Goal: Information Seeking & Learning: Learn about a topic

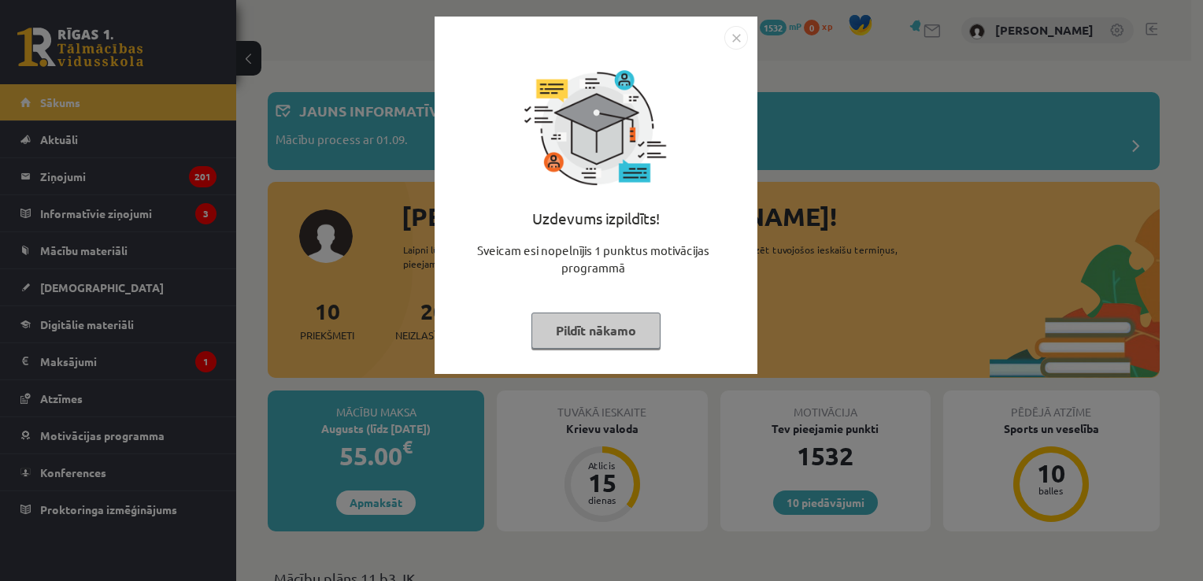
click at [577, 317] on button "Pildīt nākamo" at bounding box center [595, 331] width 129 height 36
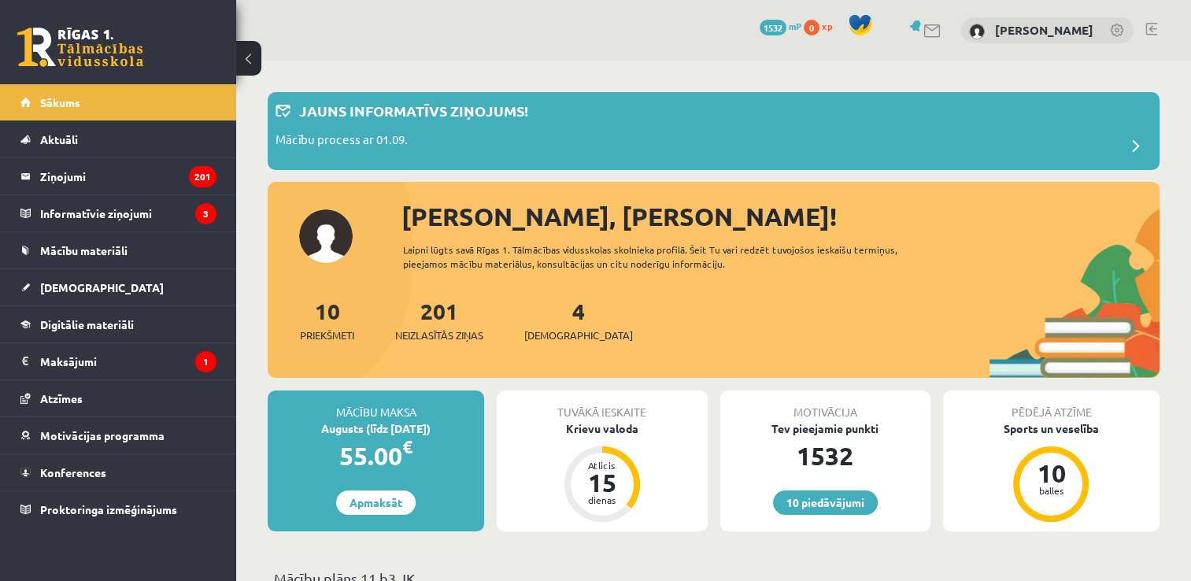
click at [167, 218] on legend "Informatīvie ziņojumi 3" at bounding box center [128, 213] width 176 height 36
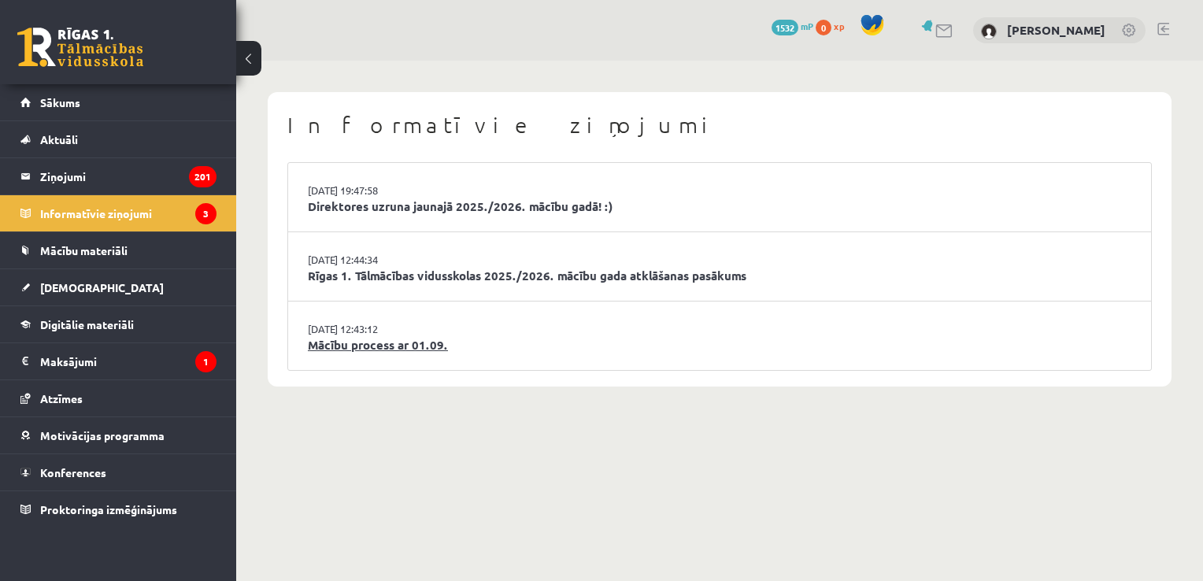
click at [494, 352] on link "Mācību process ar 01.09." at bounding box center [719, 345] width 823 height 18
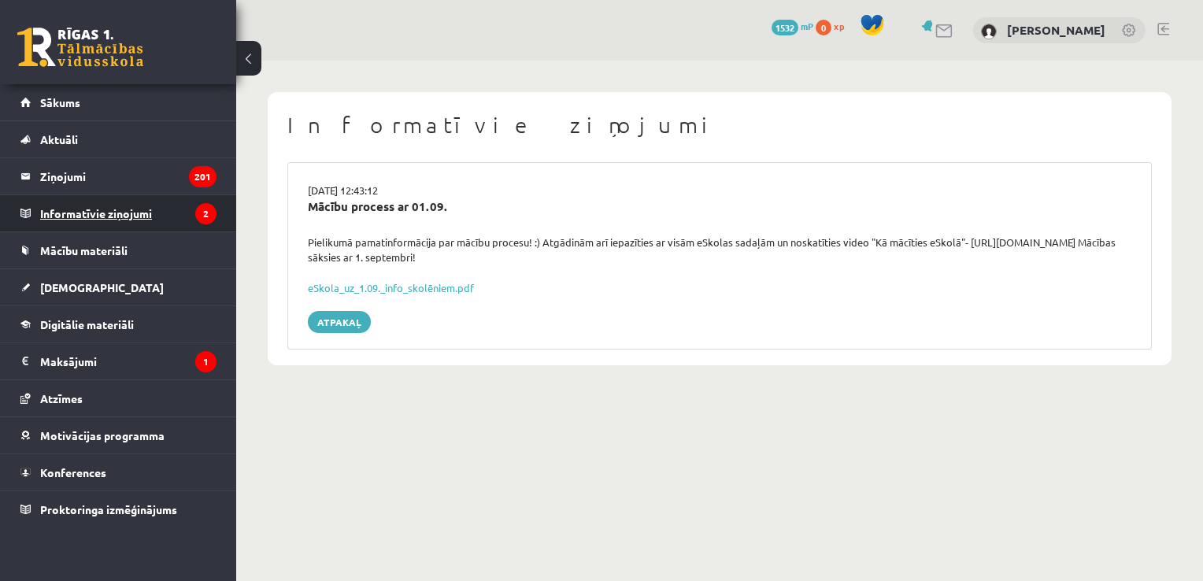
click at [192, 219] on legend "Informatīvie ziņojumi 2" at bounding box center [128, 213] width 176 height 36
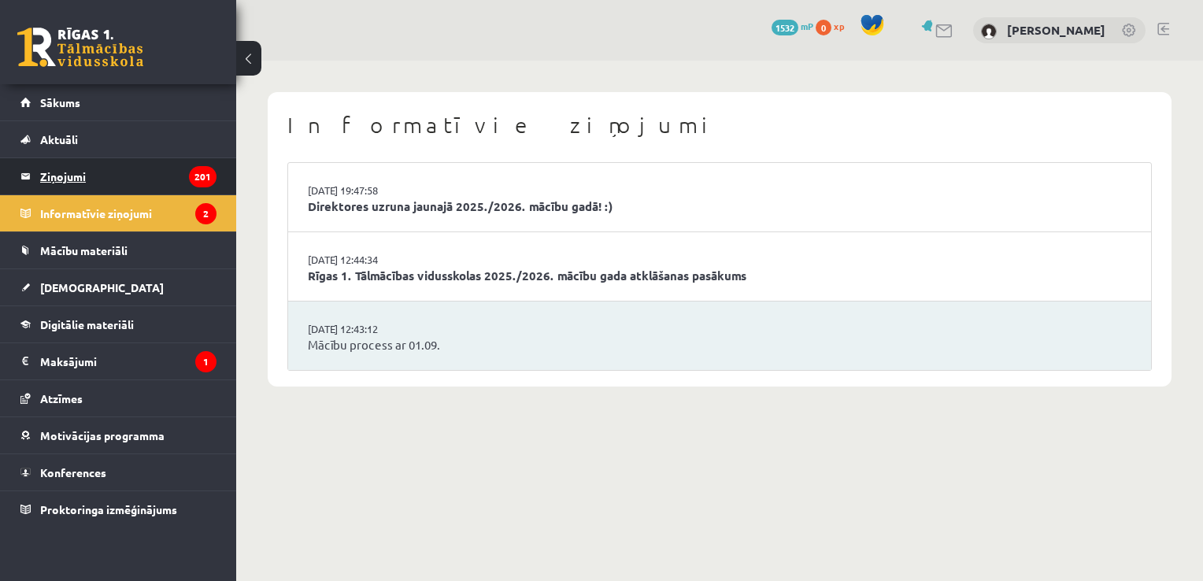
click at [166, 184] on legend "Ziņojumi 201" at bounding box center [128, 176] width 176 height 36
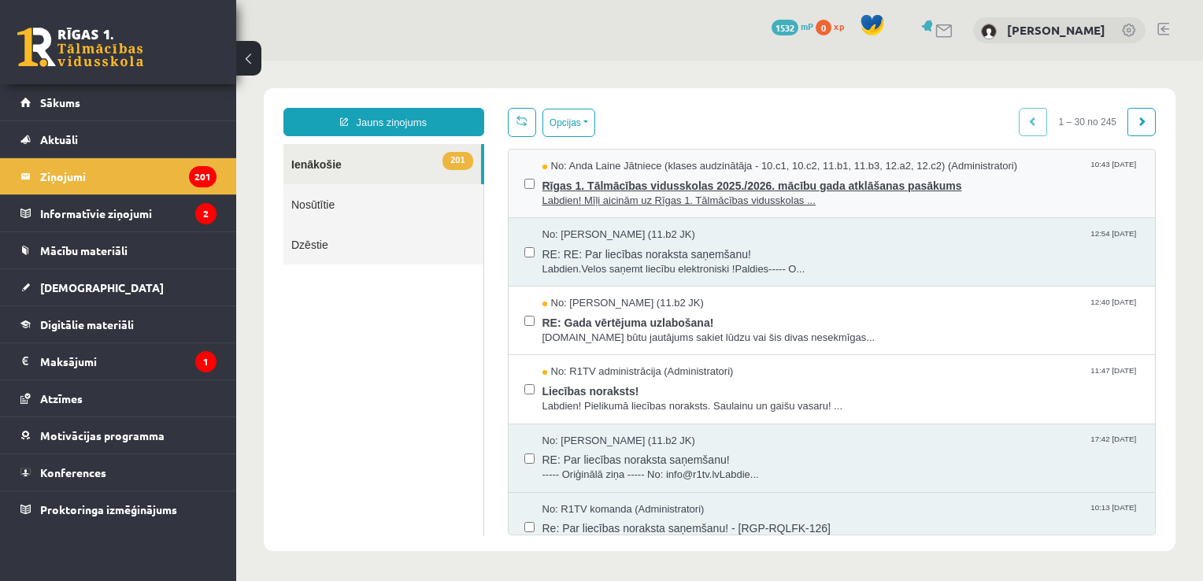
click at [620, 189] on span "Rīgas 1. Tālmācības vidusskolas 2025./2026. mācību gada atklāšanas pasākums" at bounding box center [840, 184] width 597 height 20
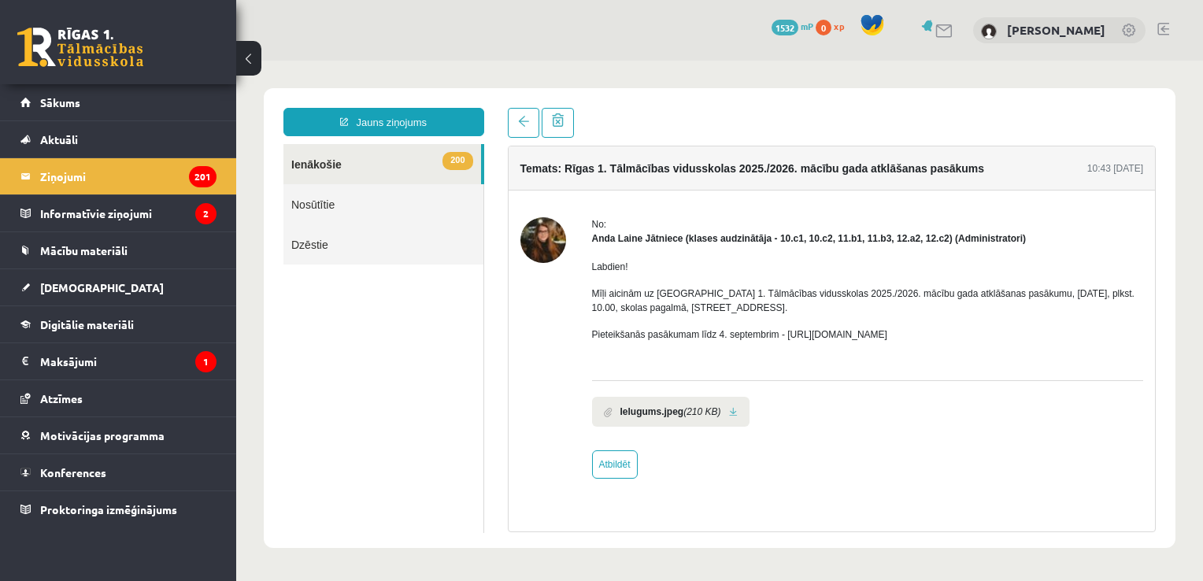
click at [729, 409] on link at bounding box center [733, 412] width 9 height 10
click at [105, 254] on span "Mācību materiāli" at bounding box center [83, 250] width 87 height 14
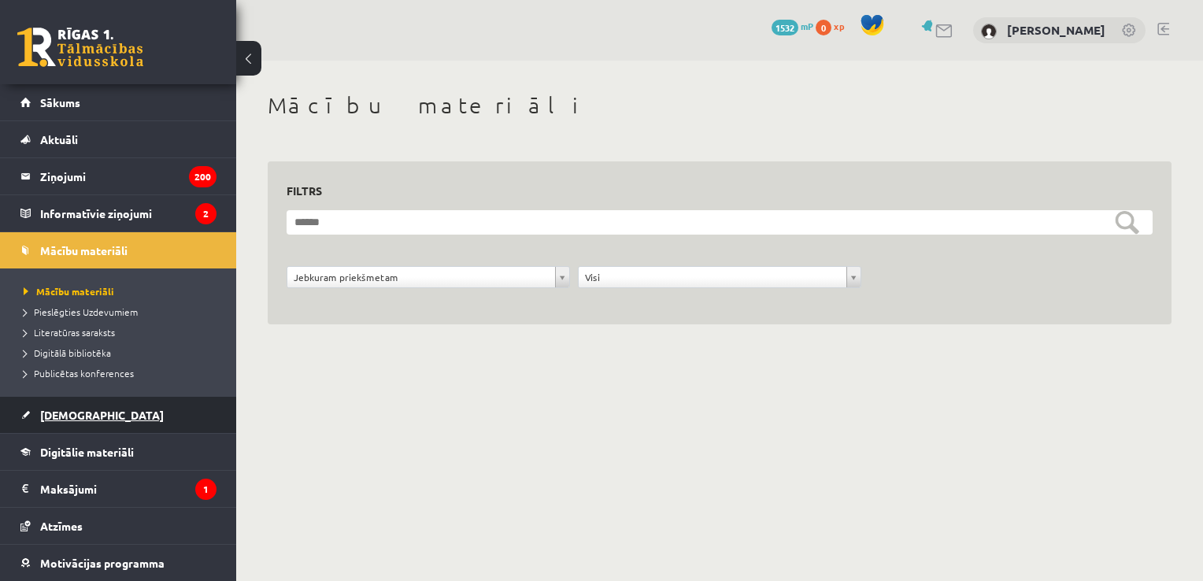
click at [99, 422] on link "[DEMOGRAPHIC_DATA]" at bounding box center [118, 415] width 196 height 36
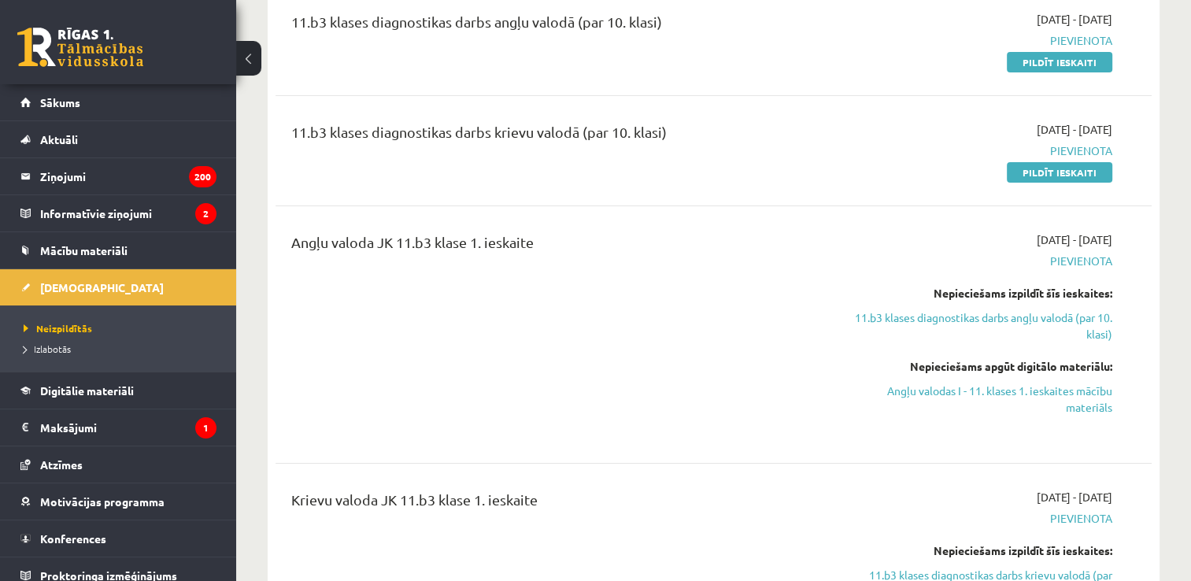
scroll to position [472, 0]
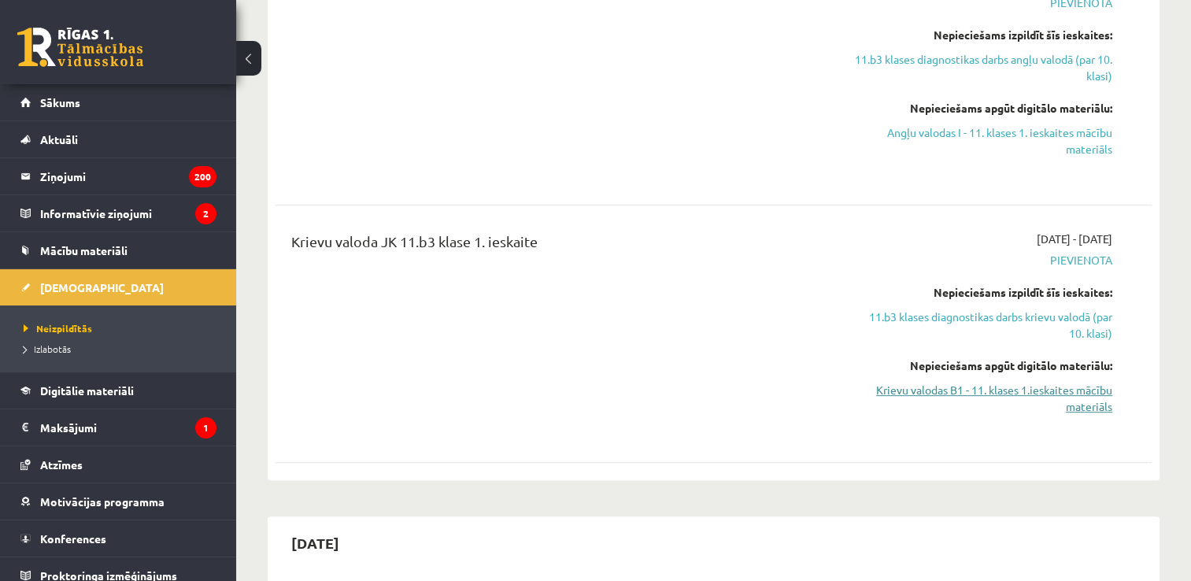
click at [1100, 382] on link "Krievu valodas B1 - 11. klases 1.ieskaites mācību materiāls" at bounding box center [983, 398] width 258 height 33
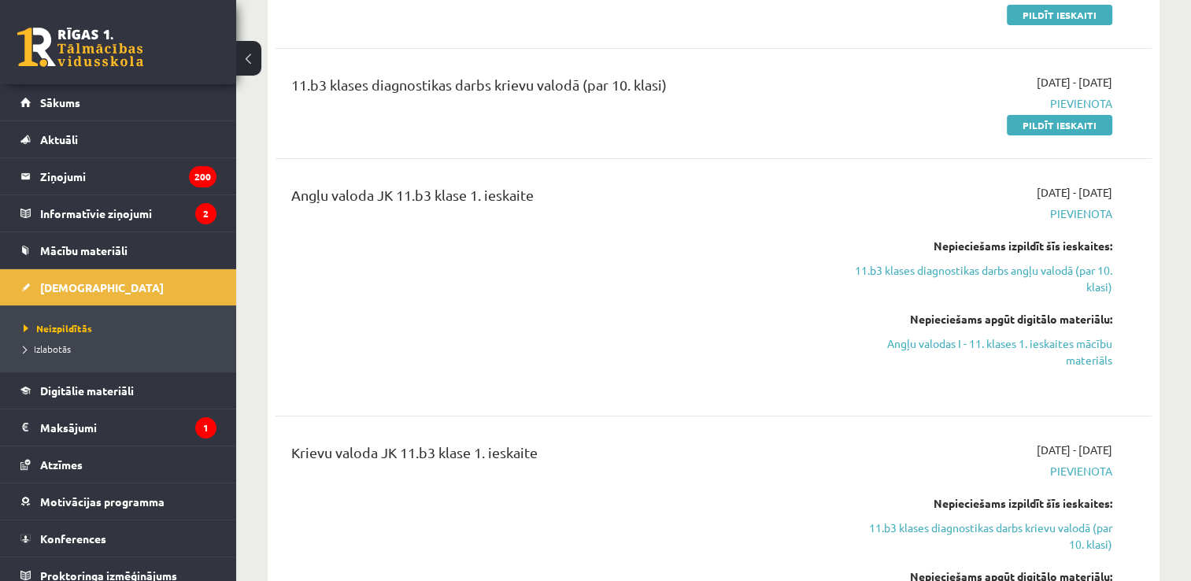
scroll to position [0, 0]
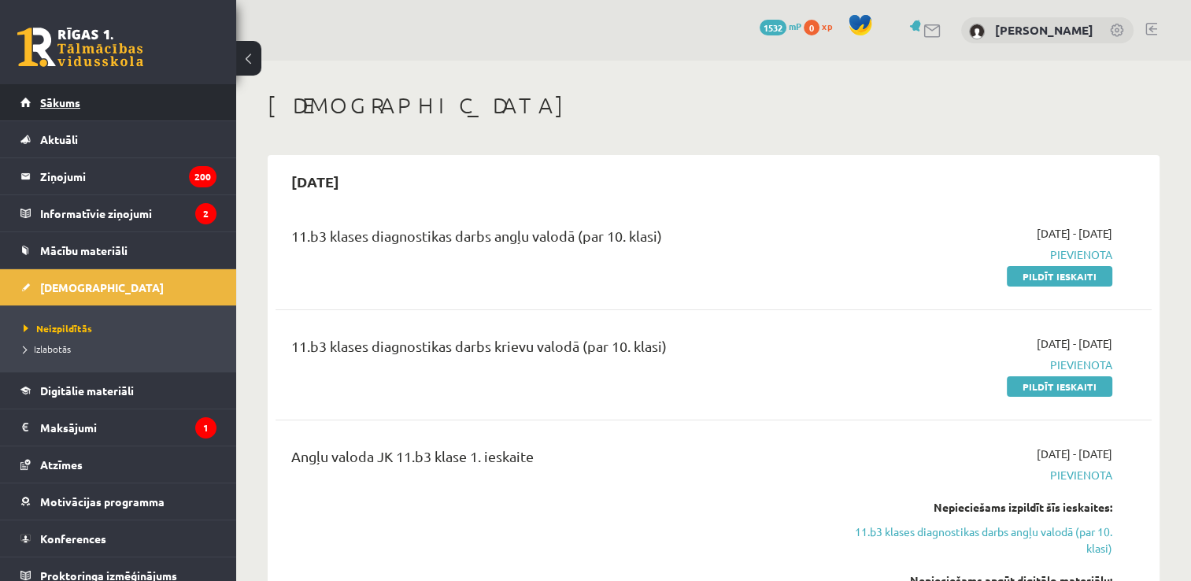
click at [98, 99] on link "Sākums" at bounding box center [118, 102] width 196 height 36
